Goal: Information Seeking & Learning: Find contact information

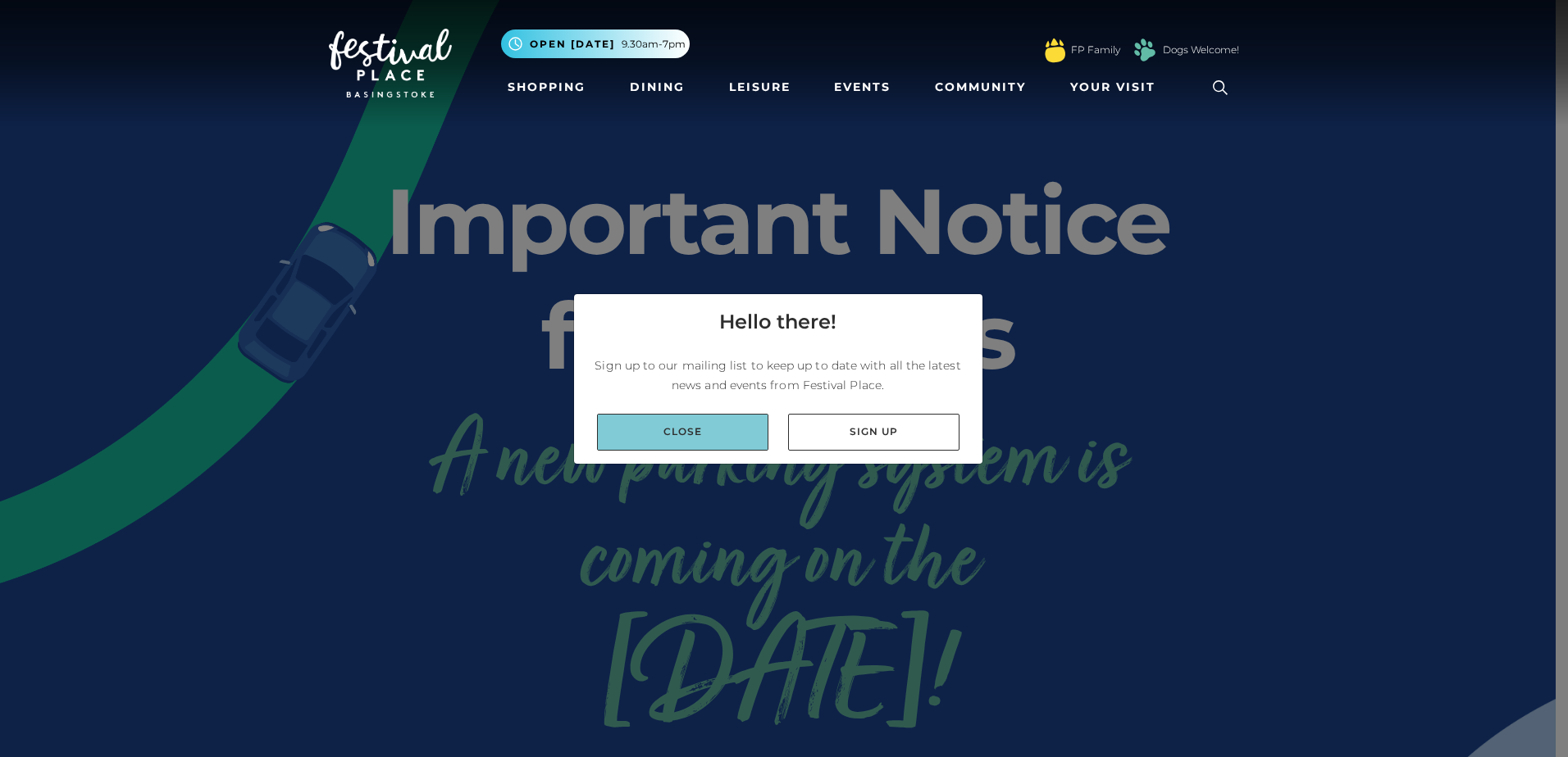
click at [746, 438] on link "Close" at bounding box center [682, 432] width 171 height 37
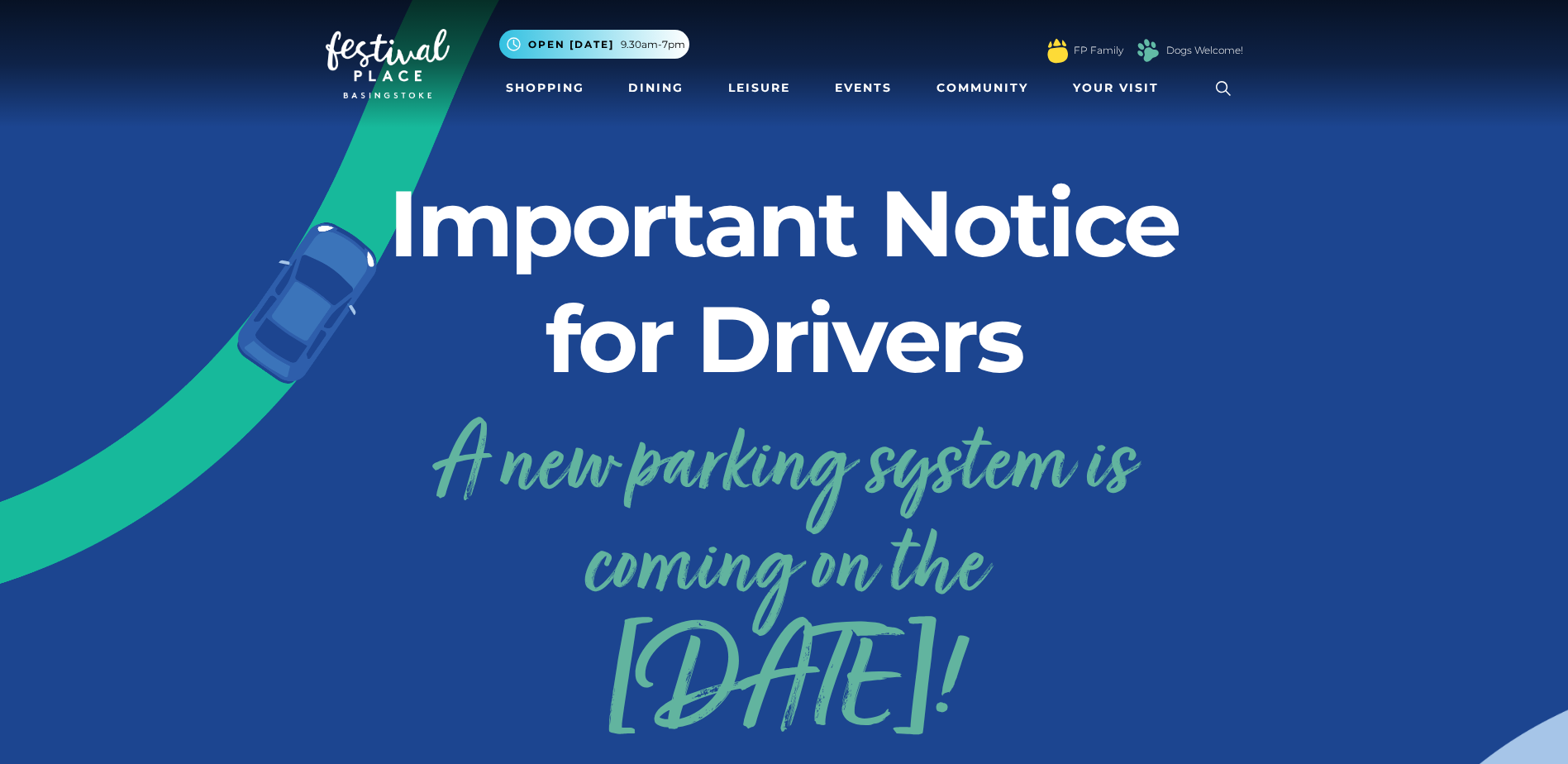
click at [1216, 84] on icon at bounding box center [1223, 88] width 25 height 25
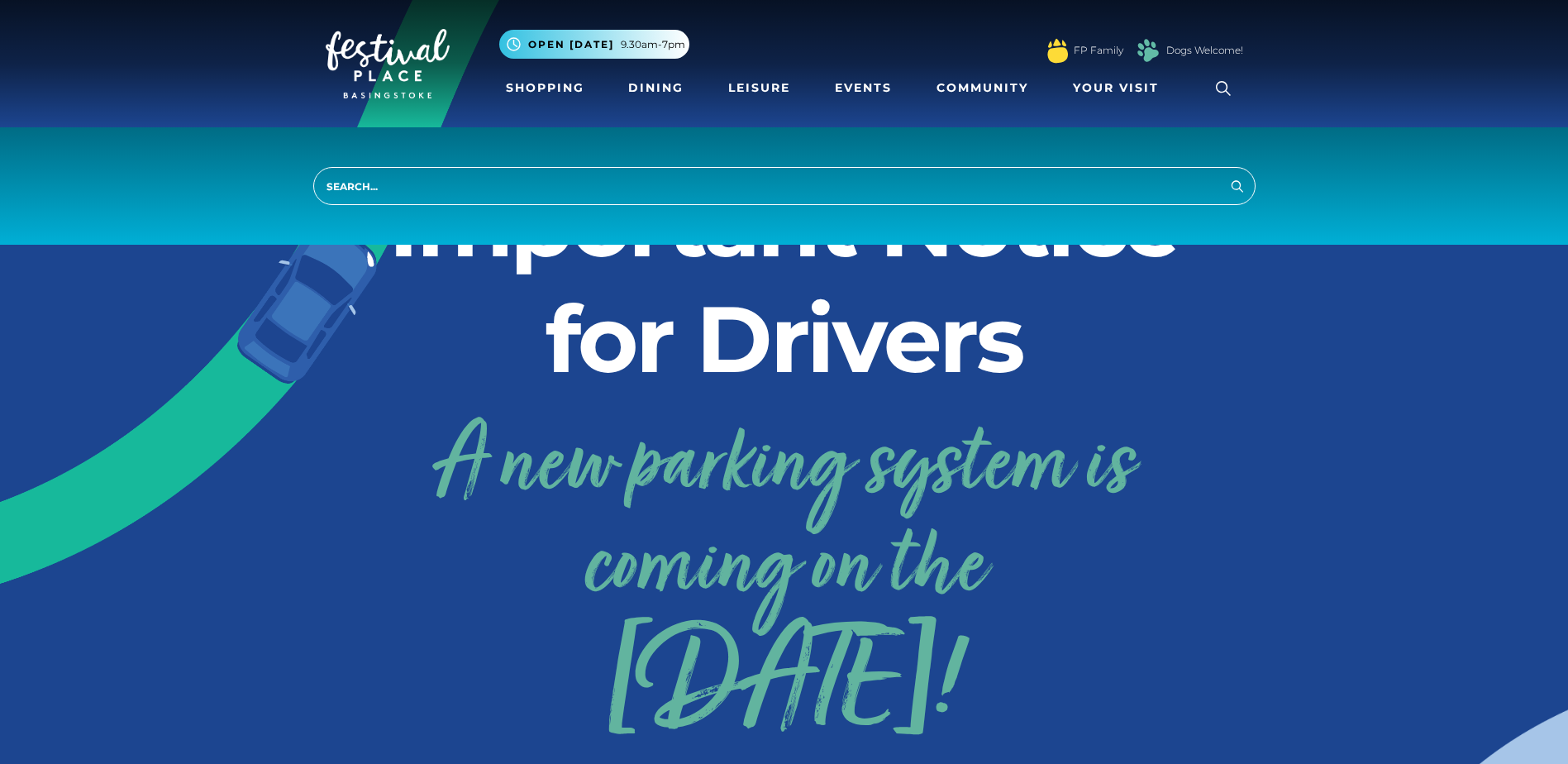
click at [1216, 84] on icon at bounding box center [1223, 88] width 25 height 25
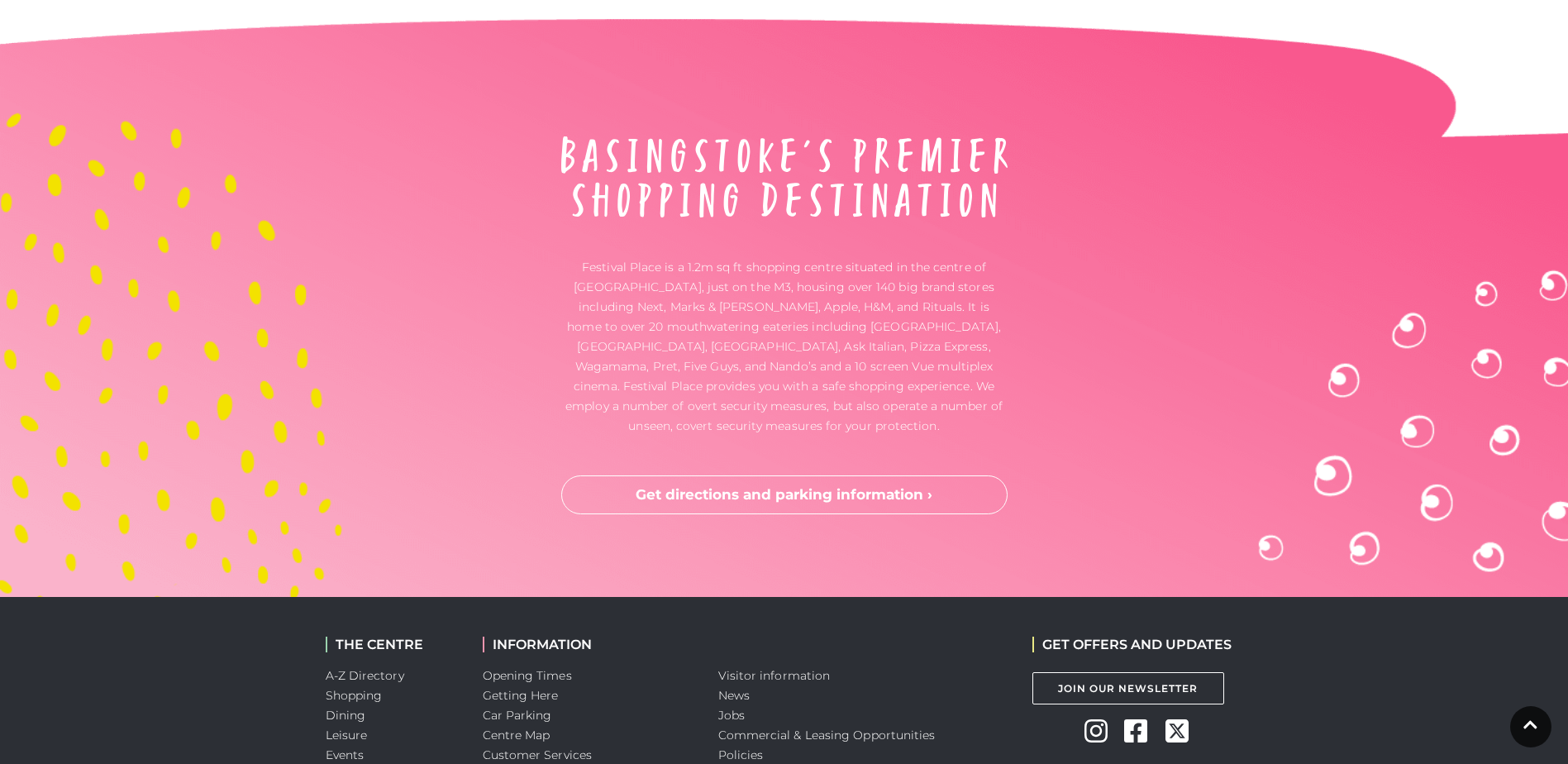
scroll to position [4343, 0]
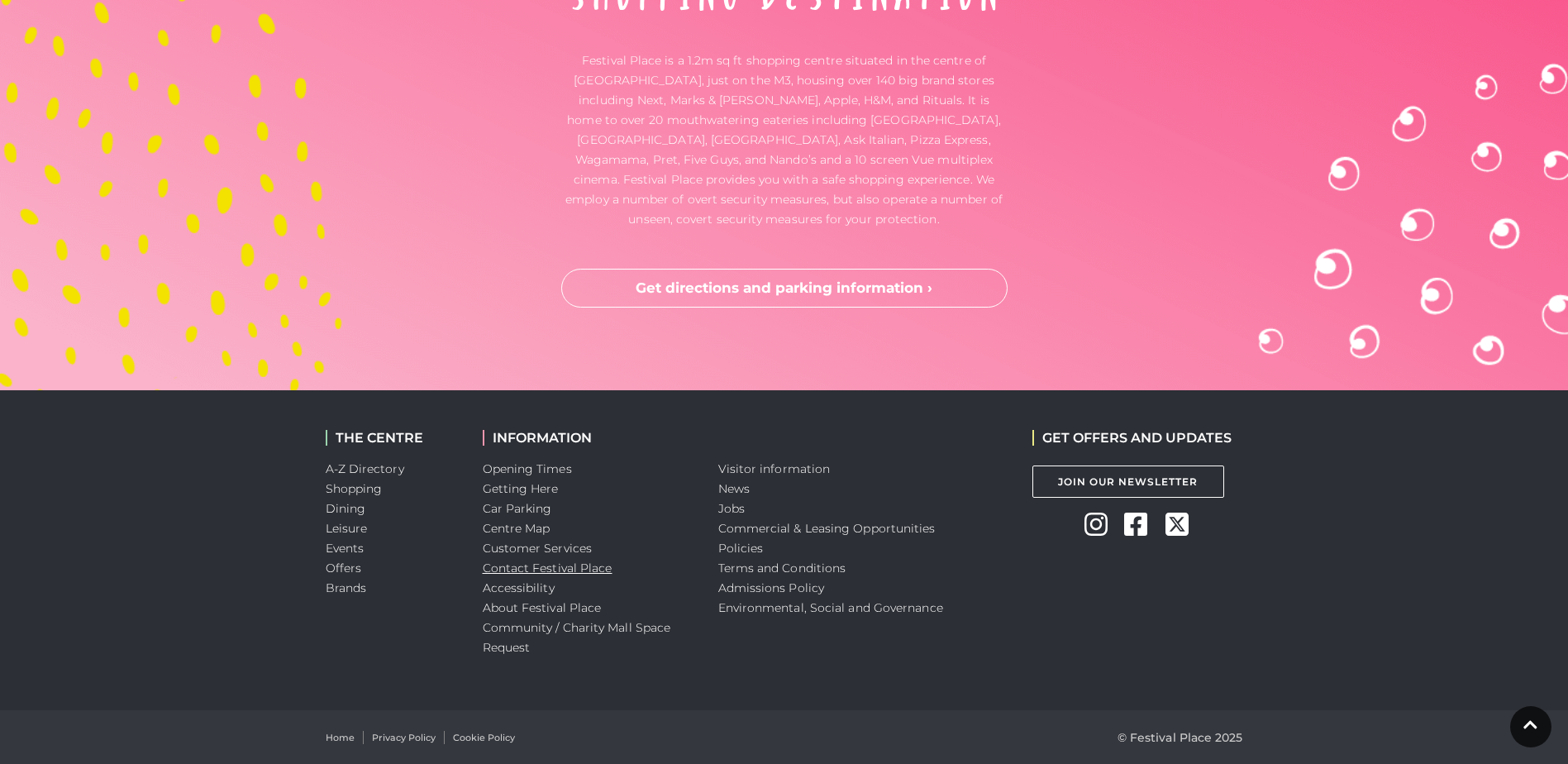
click at [564, 574] on link "Contact Festival Place" at bounding box center [547, 567] width 129 height 14
